Goal: Find specific page/section: Find specific page/section

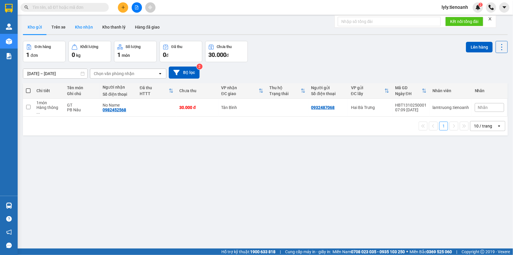
click at [83, 33] on button "Kho nhận" at bounding box center [83, 27] width 27 height 14
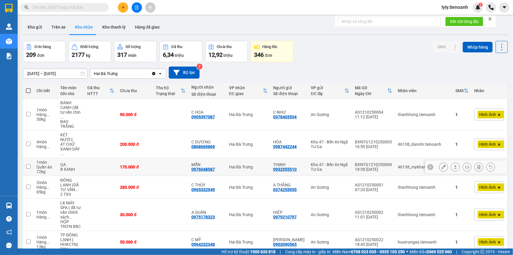
scroll to position [76, 0]
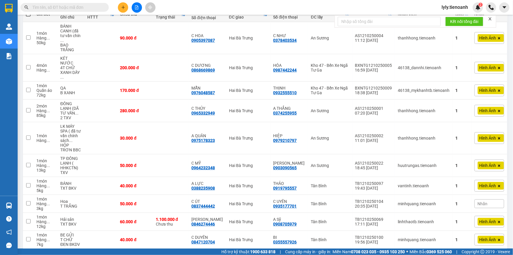
click at [490, 253] on div "10 / trang" at bounding box center [484, 257] width 26 height 9
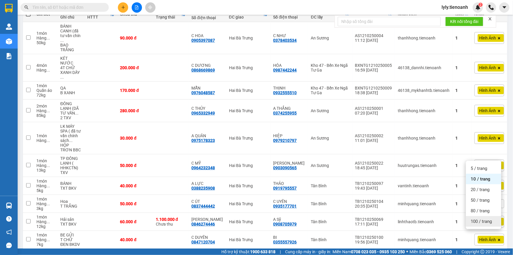
click at [482, 224] on div "100 / trang" at bounding box center [483, 221] width 35 height 11
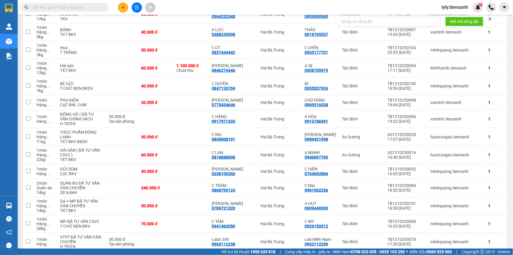
scroll to position [0, 0]
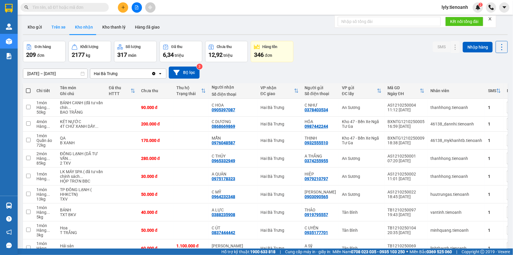
click at [64, 24] on button "Trên xe" at bounding box center [59, 27] width 24 height 14
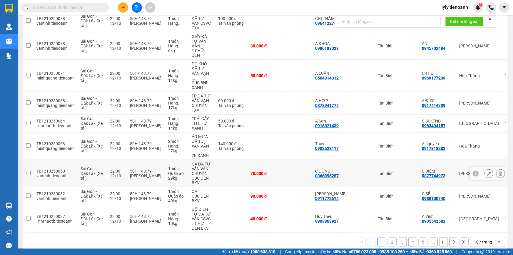
scroll to position [107, 0]
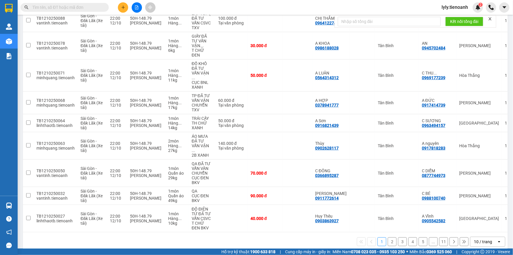
click at [497, 239] on icon "open" at bounding box center [499, 241] width 5 height 5
click at [483, 221] on span "100 / trang" at bounding box center [481, 221] width 21 height 6
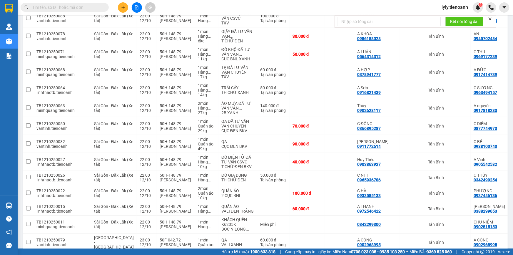
scroll to position [0, 0]
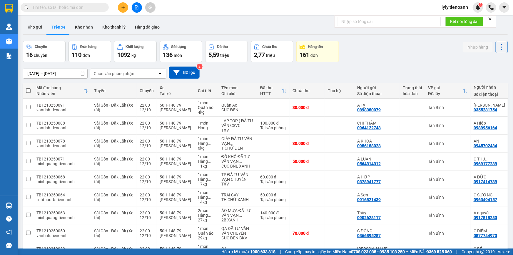
click at [134, 73] on div "Chọn văn phòng nhận" at bounding box center [124, 73] width 68 height 9
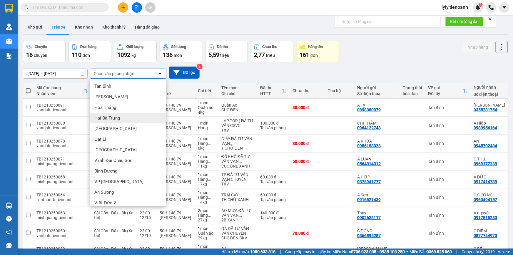
click at [120, 118] on div "Hai Bà Trưng" at bounding box center [128, 118] width 76 height 11
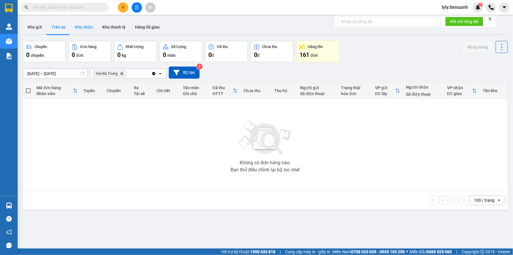
click at [76, 29] on button "Kho nhận" at bounding box center [83, 27] width 27 height 14
type input "[DATE] – [DATE]"
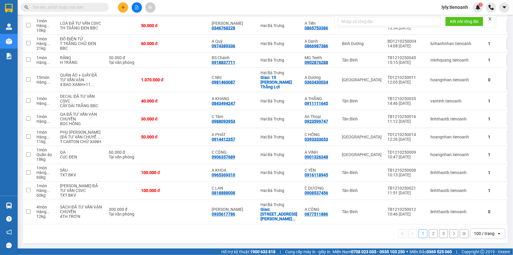
scroll to position [1917, 0]
click at [429, 235] on button "2" at bounding box center [433, 233] width 9 height 9
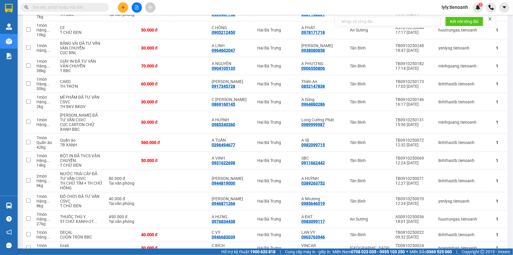
scroll to position [1790, 0]
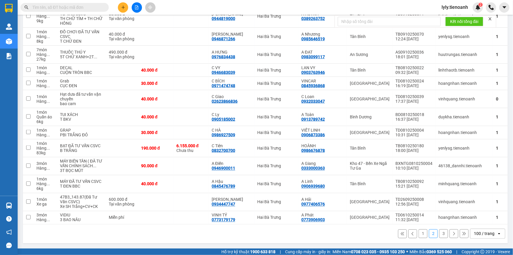
click at [441, 234] on button "3" at bounding box center [443, 233] width 9 height 9
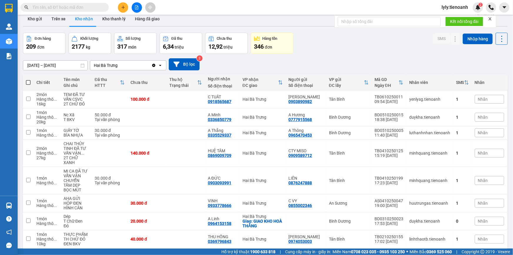
scroll to position [0, 0]
